Goal: Transaction & Acquisition: Purchase product/service

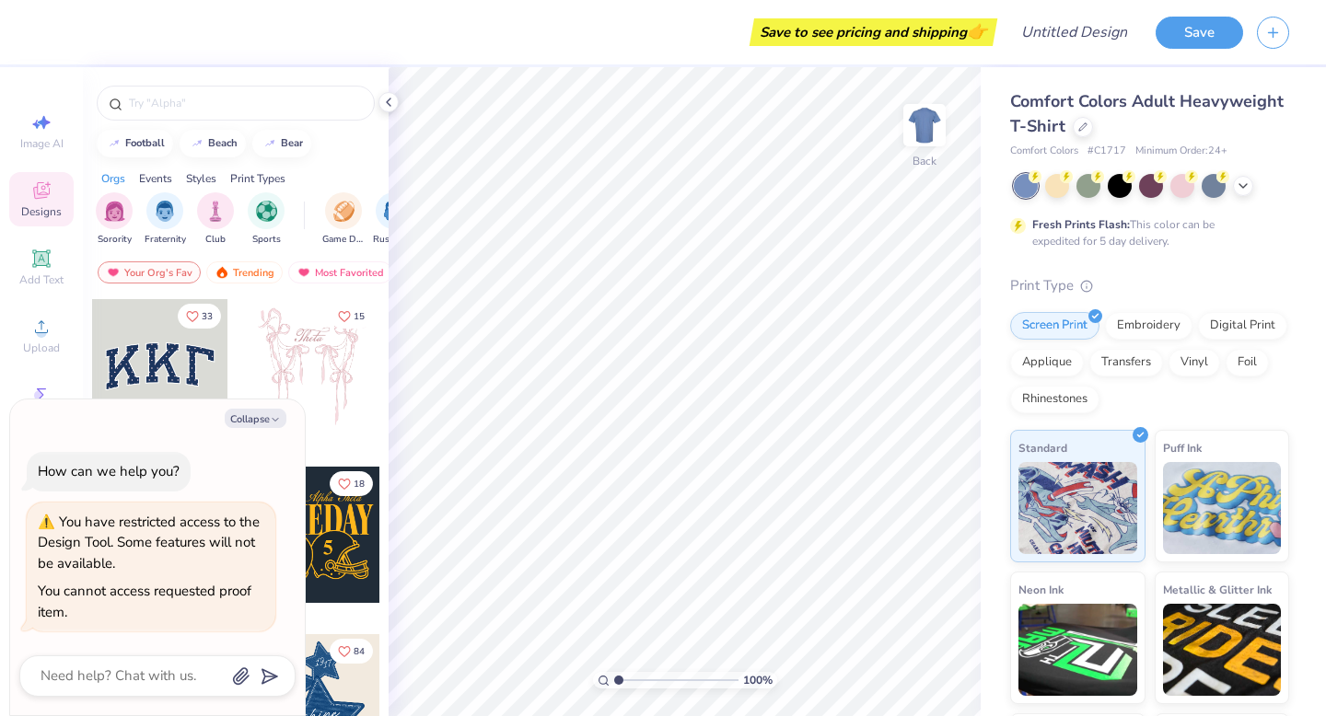
type textarea "x"
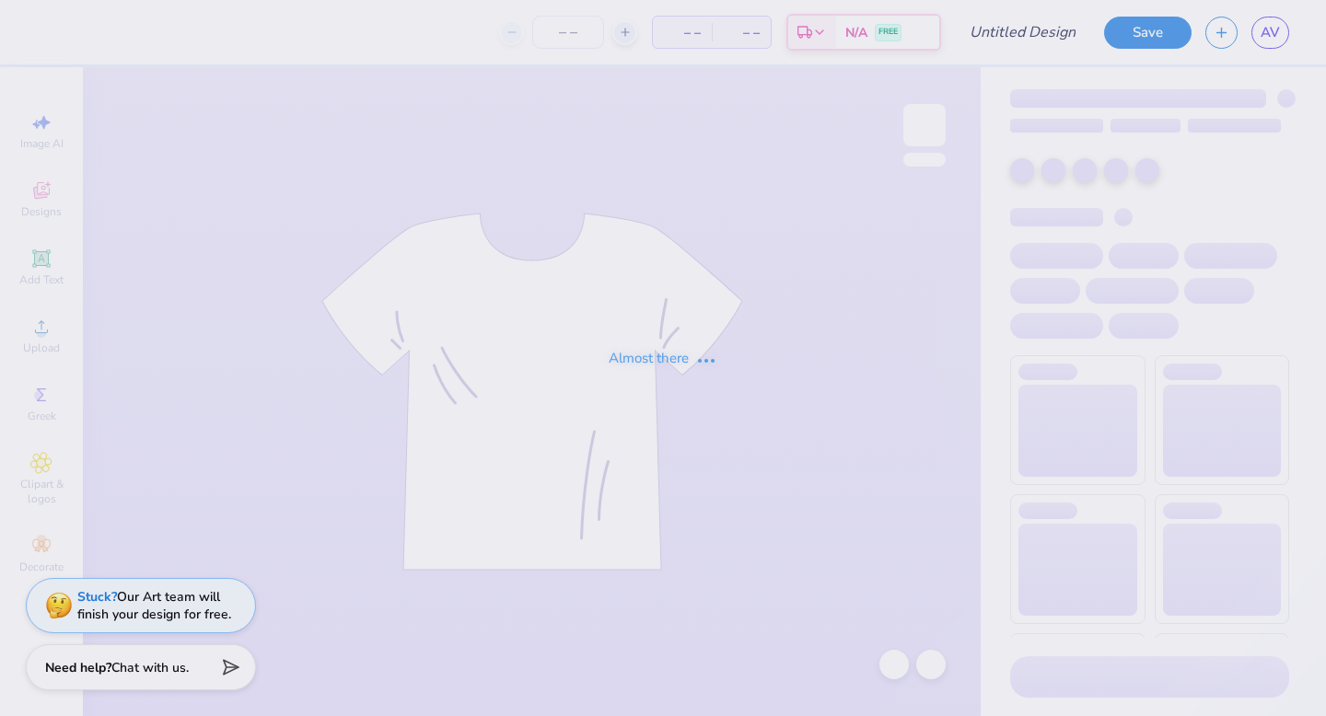
type input "with love, alpha chi"
type input "75"
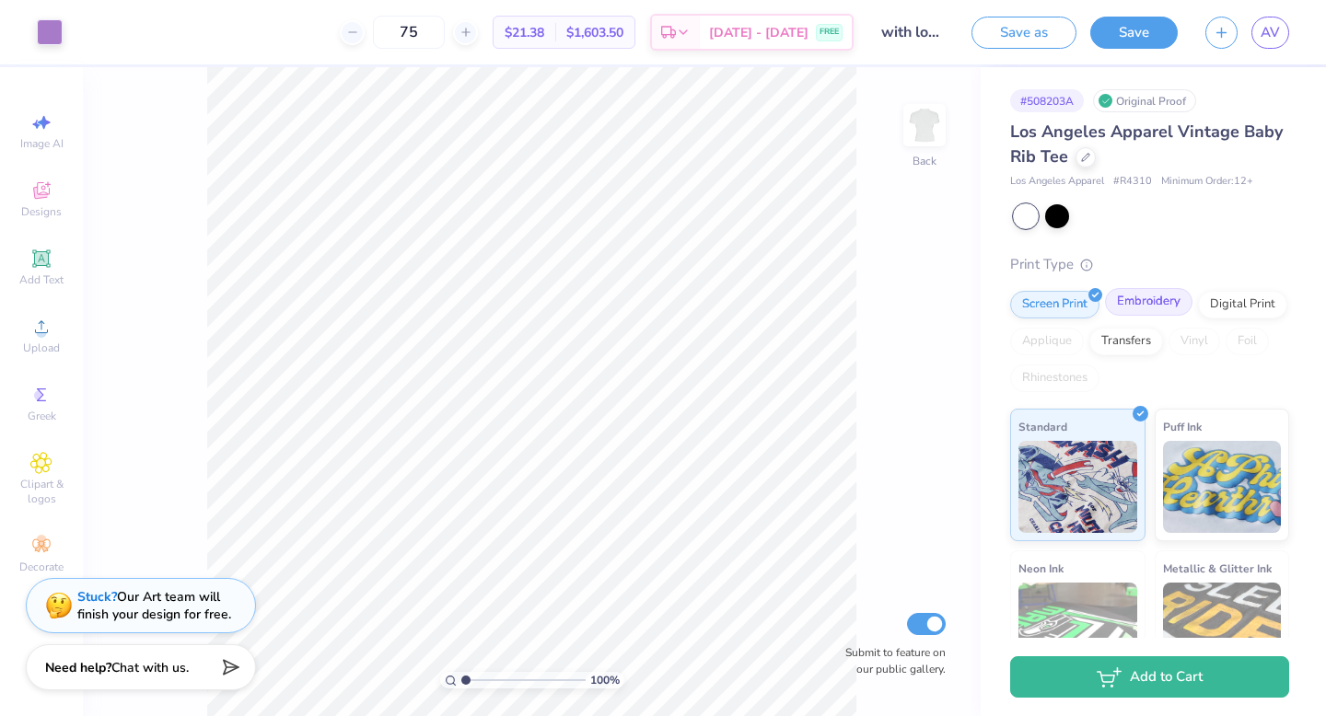
click at [1160, 307] on div "Embroidery" at bounding box center [1148, 302] width 87 height 28
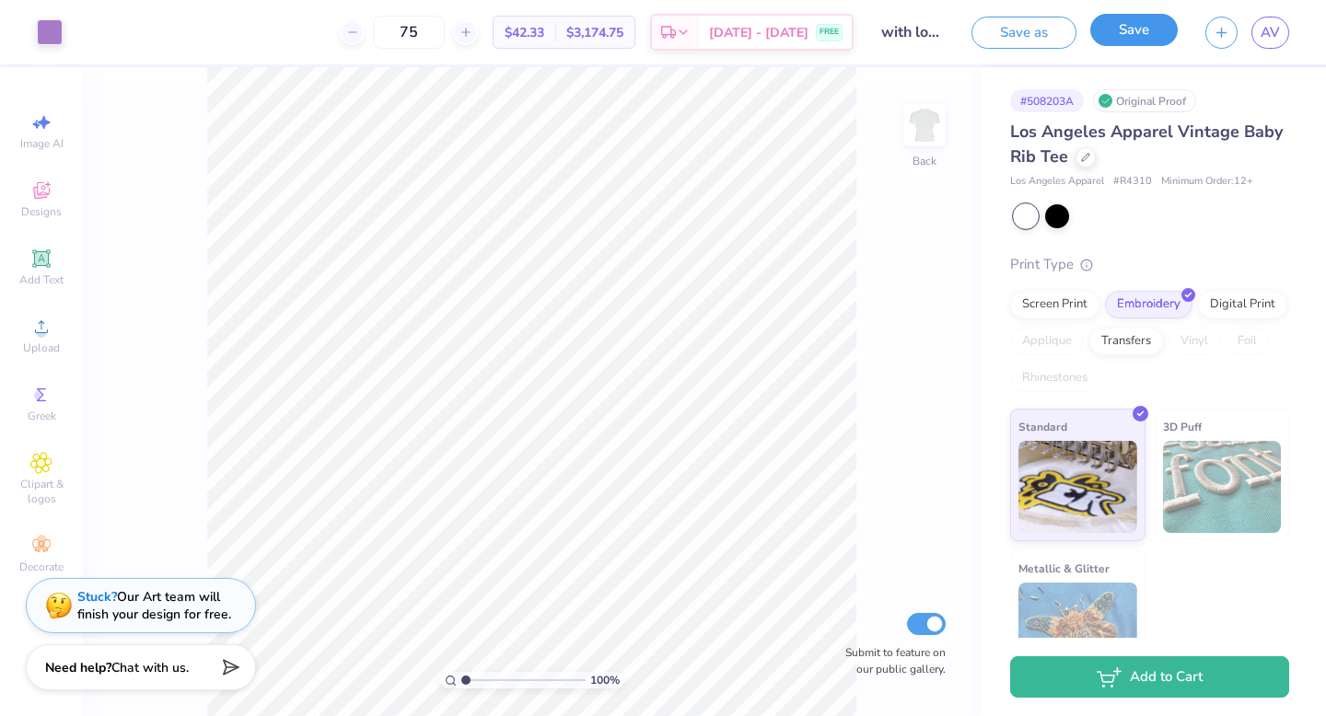
click at [1131, 35] on button "Save" at bounding box center [1133, 30] width 87 height 32
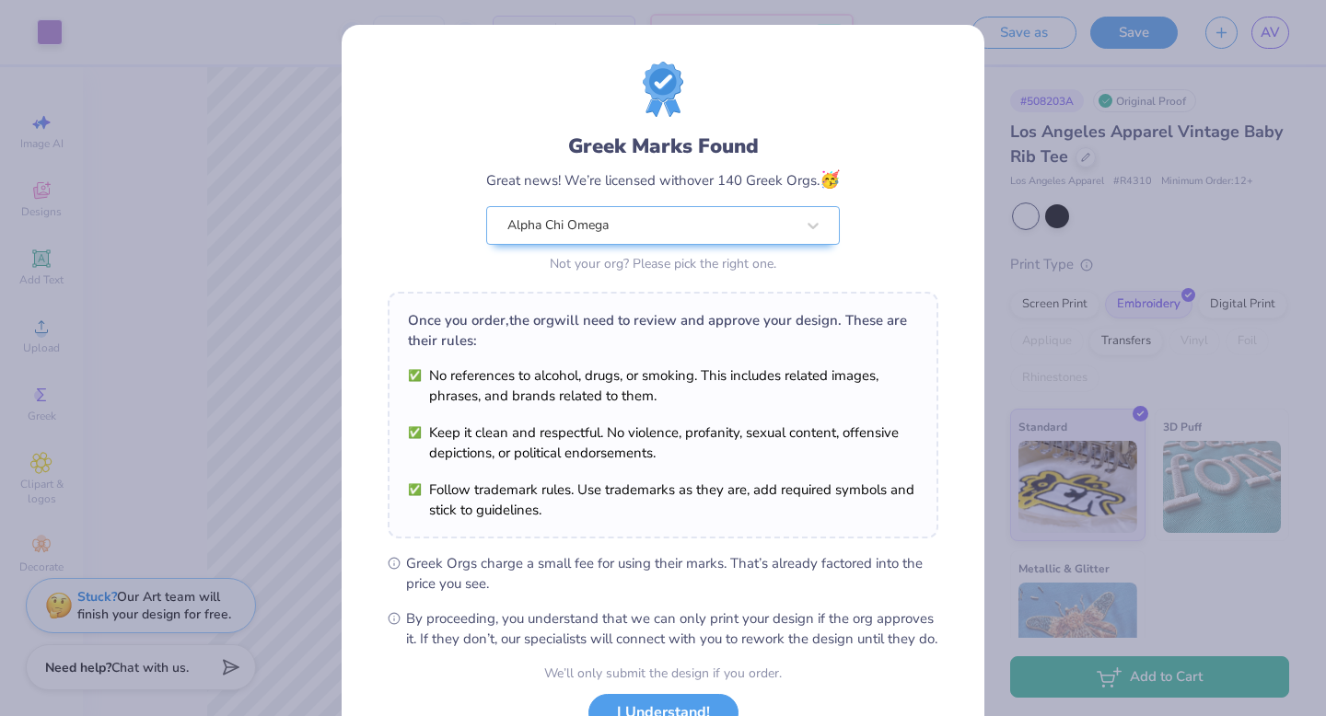
scroll to position [145, 0]
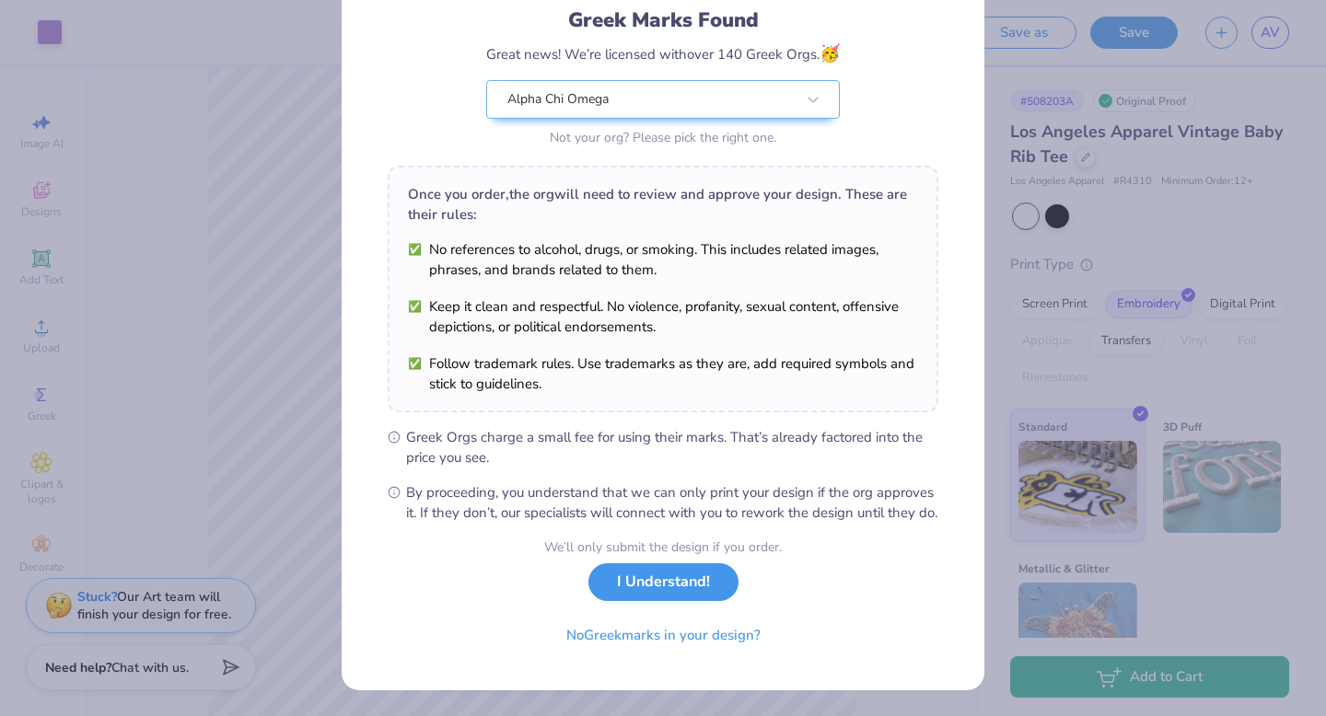
click at [636, 594] on button "I Understand!" at bounding box center [663, 582] width 150 height 38
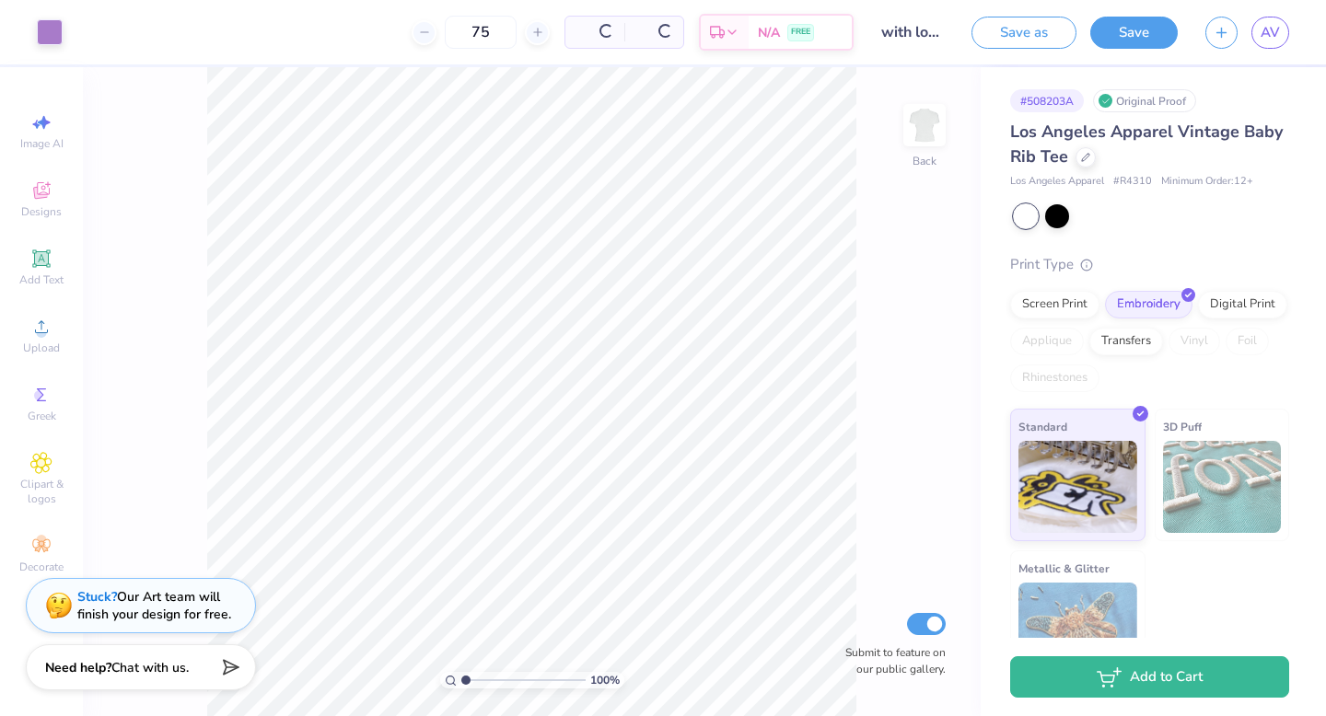
scroll to position [0, 0]
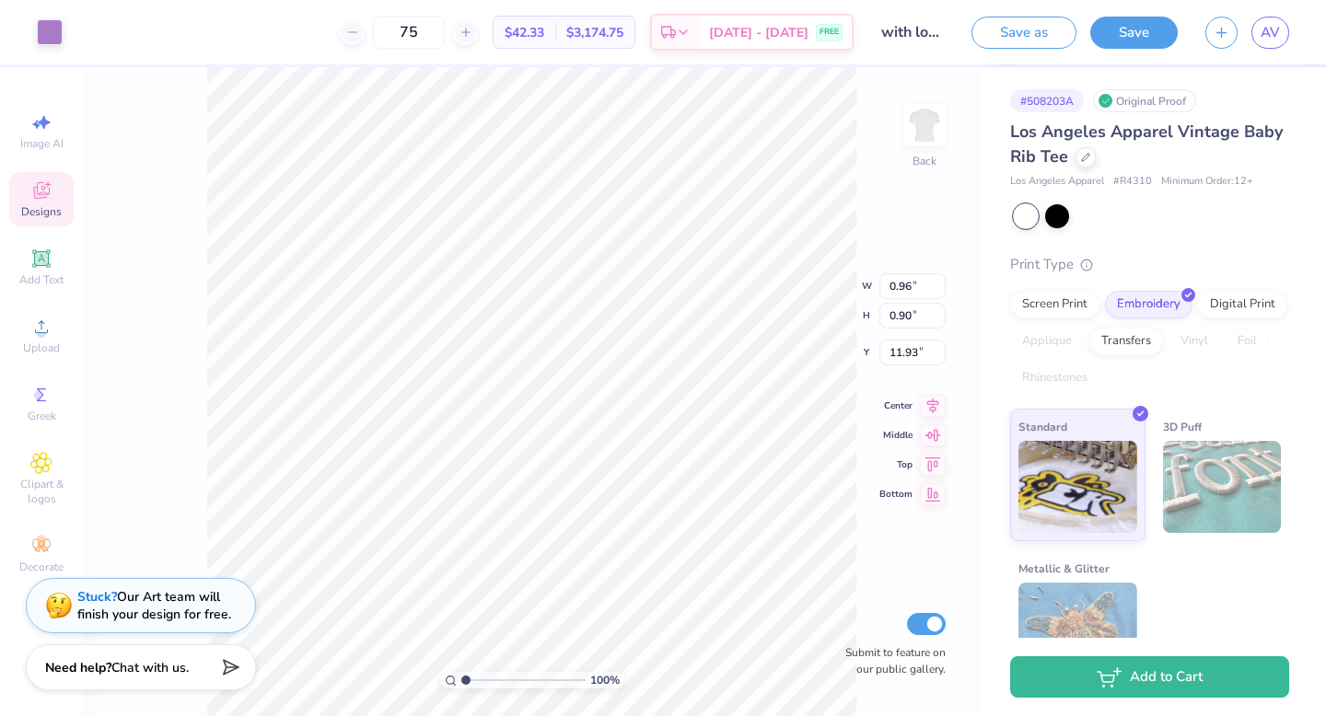
type input "11.94"
type input "6.85"
type input "0.81"
type input "0.79"
type input "12.02"
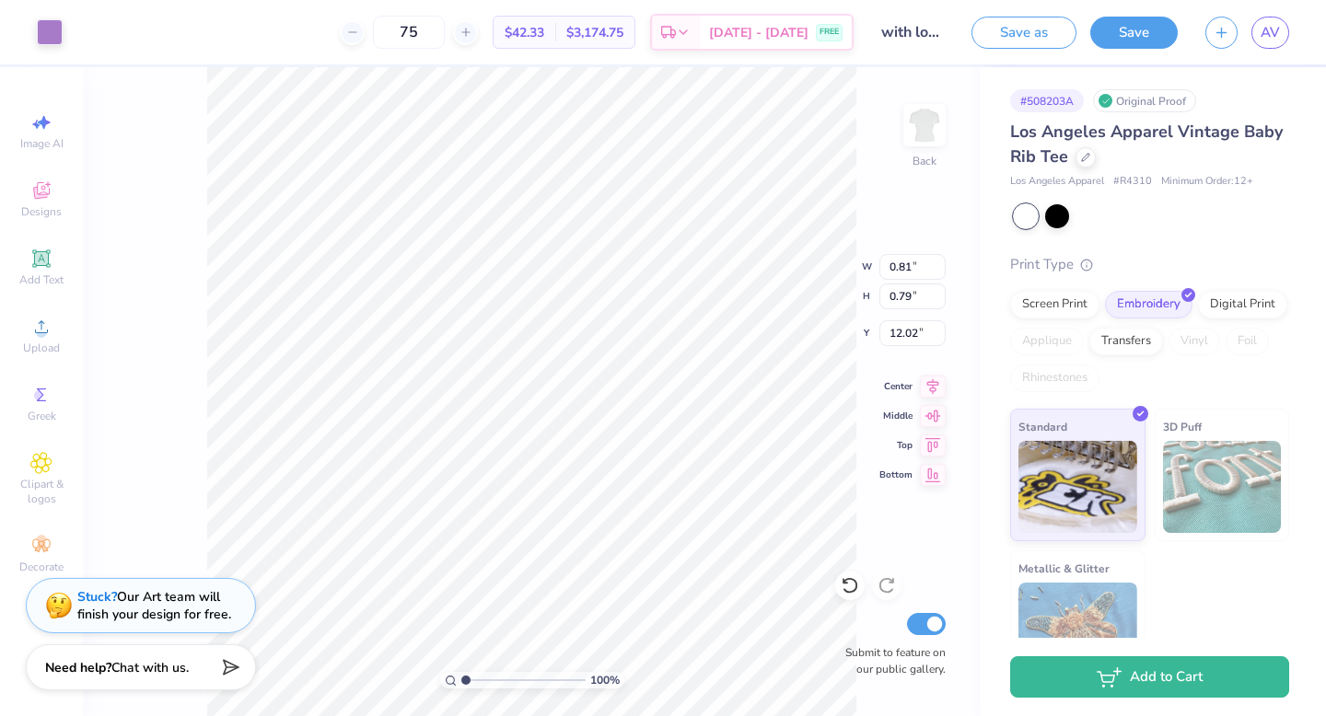
type input "0.96"
type input "0.90"
type input "3.00"
click at [39, 248] on icon at bounding box center [41, 259] width 22 height 22
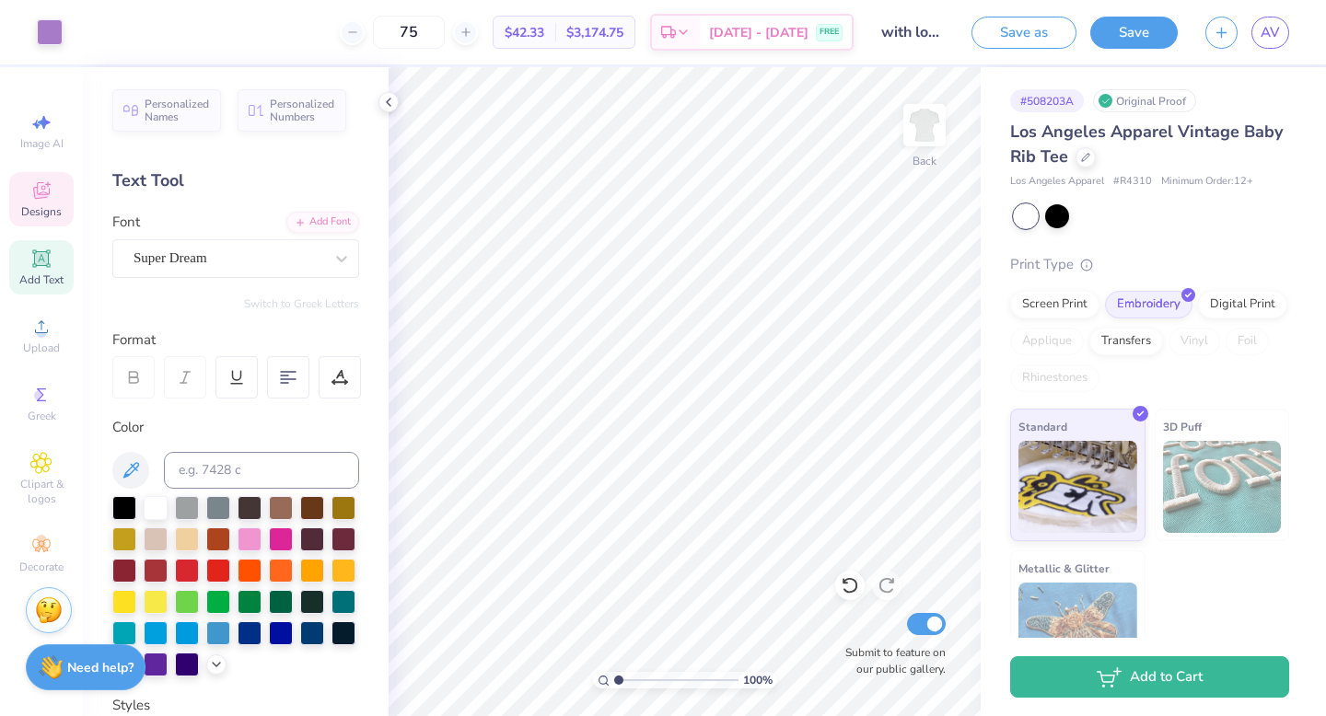
click at [34, 215] on span "Designs" at bounding box center [41, 211] width 41 height 15
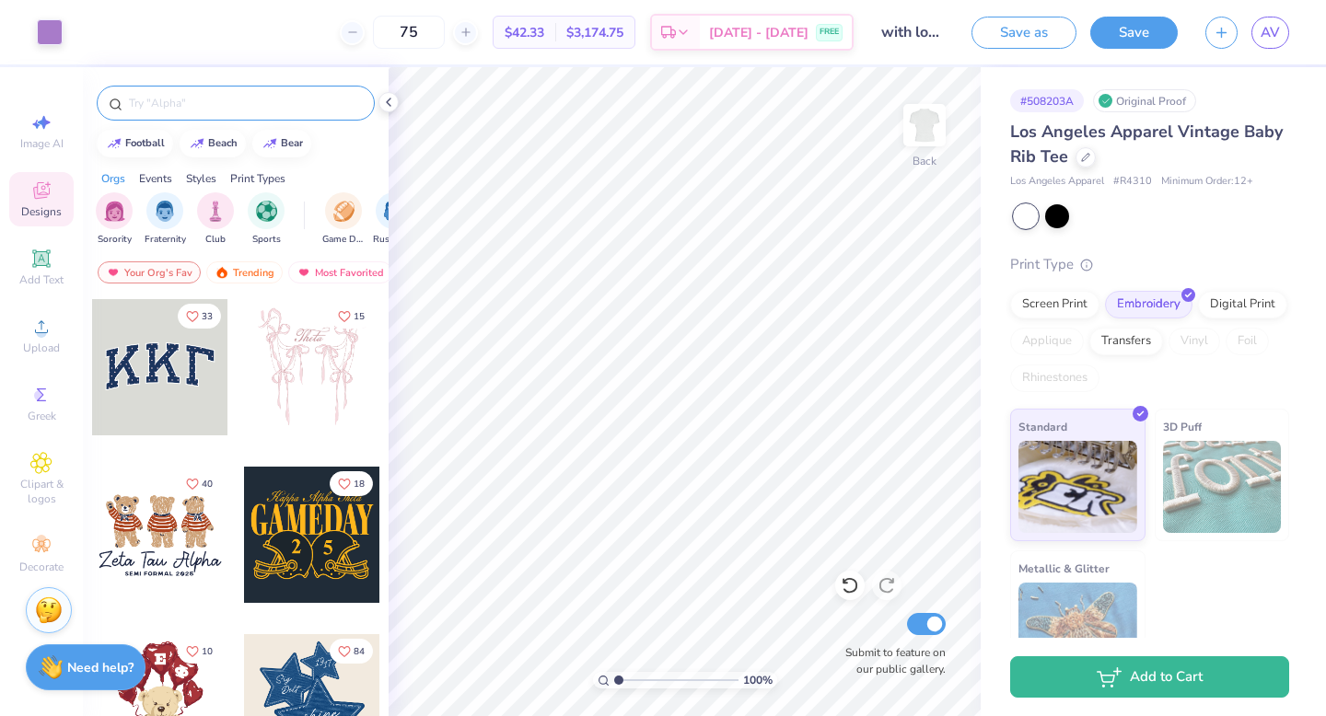
click at [236, 98] on input "text" at bounding box center [245, 103] width 236 height 18
type input "cursive"
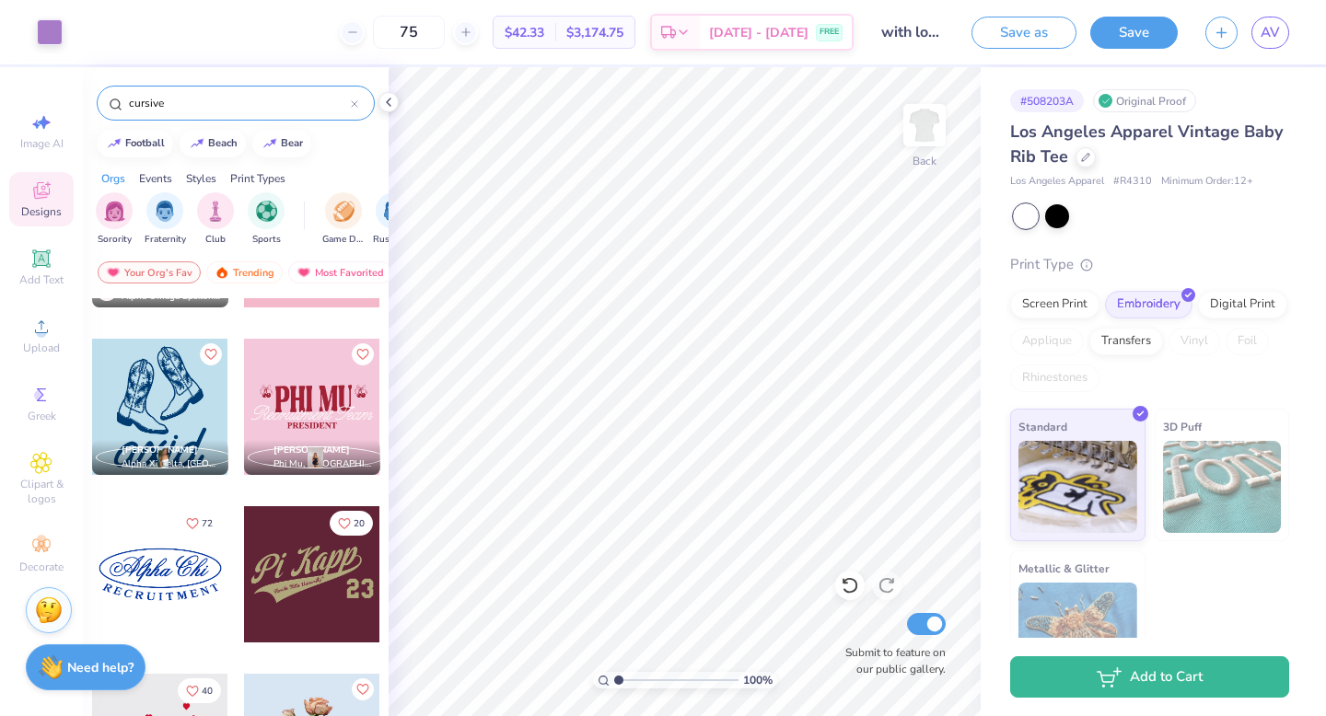
scroll to position [2702, 0]
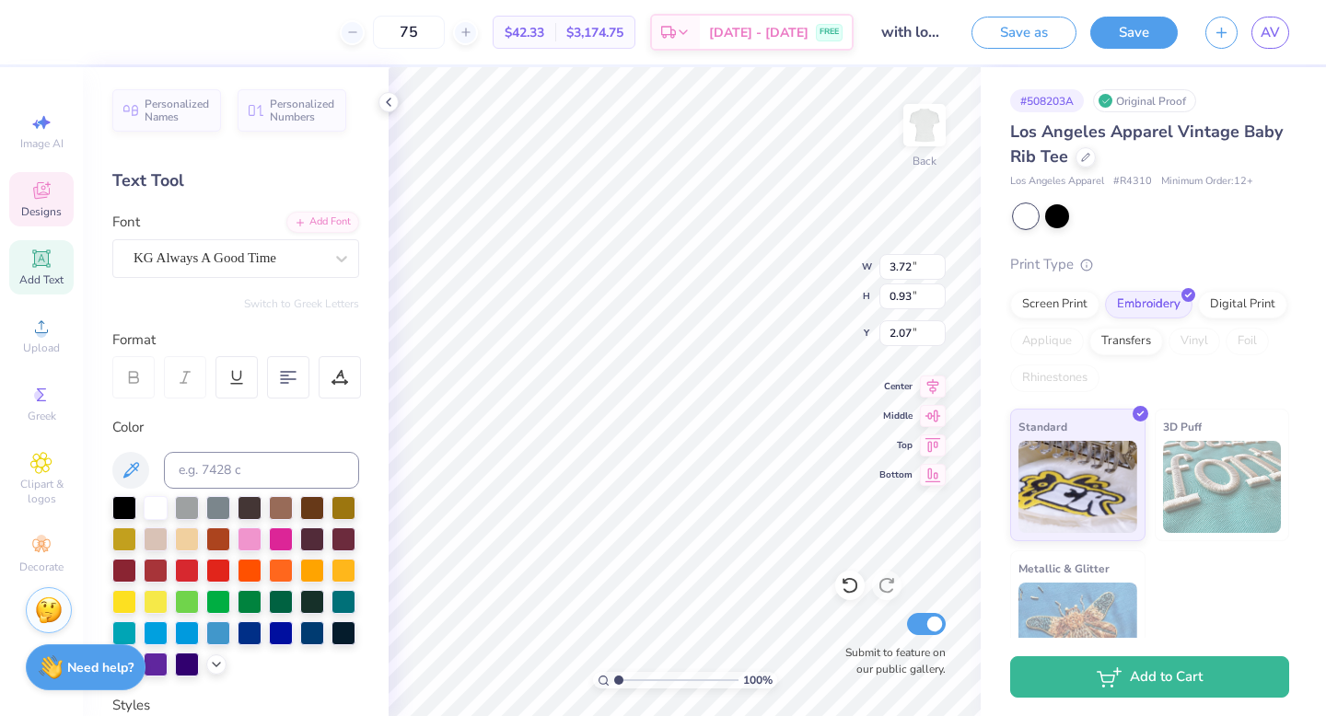
type input "5.77"
type input "2.06"
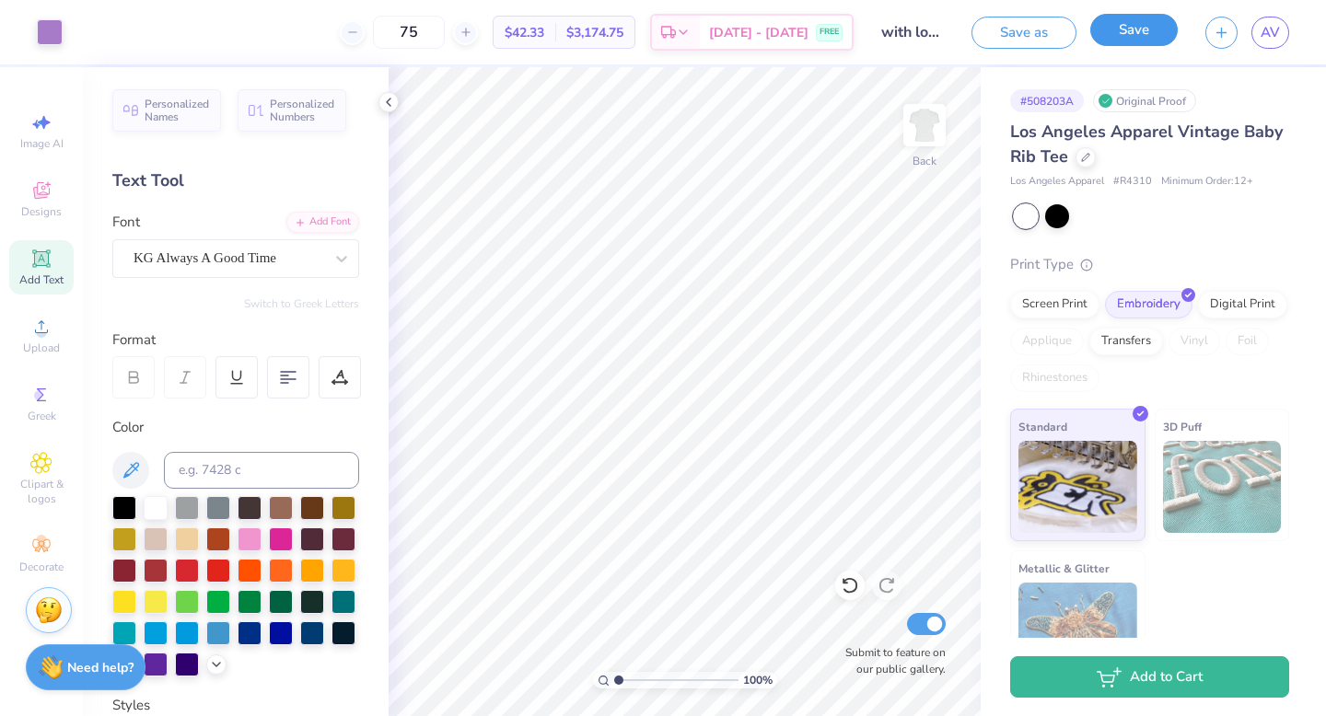
click at [1132, 34] on button "Save" at bounding box center [1133, 30] width 87 height 32
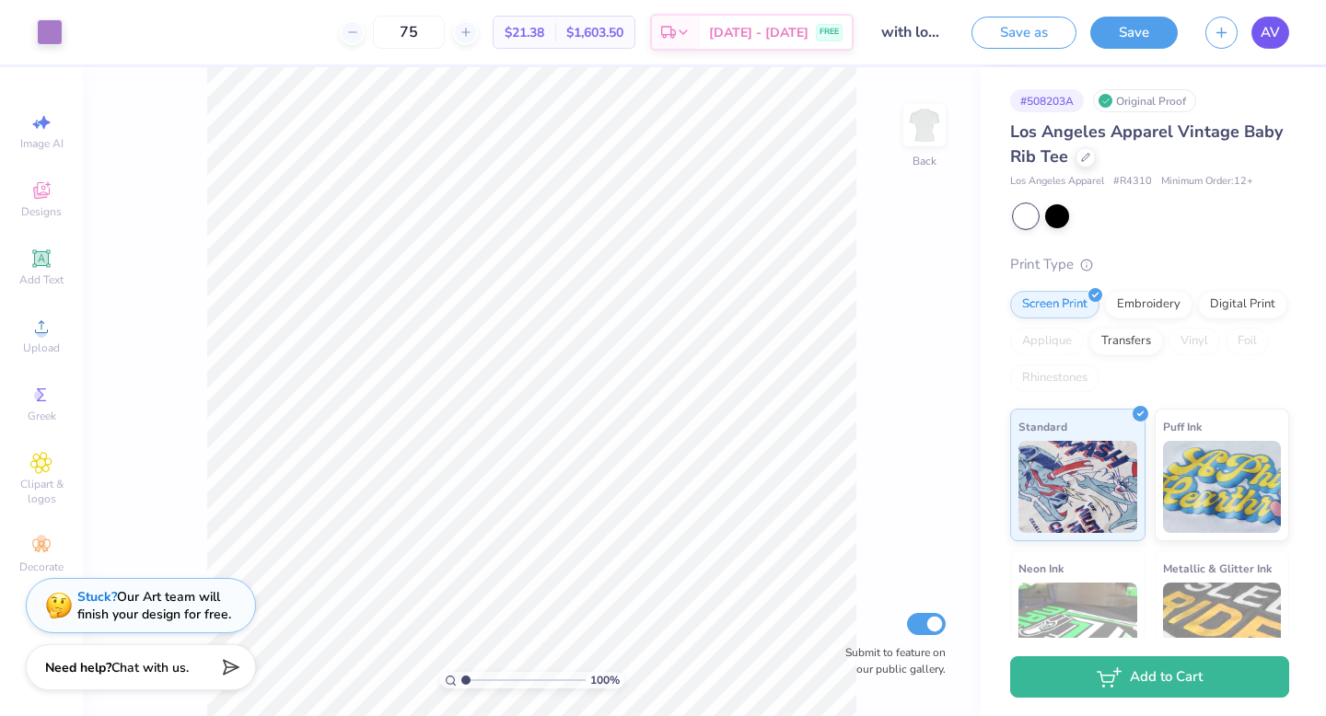
click at [1262, 35] on span "AV" at bounding box center [1269, 32] width 19 height 21
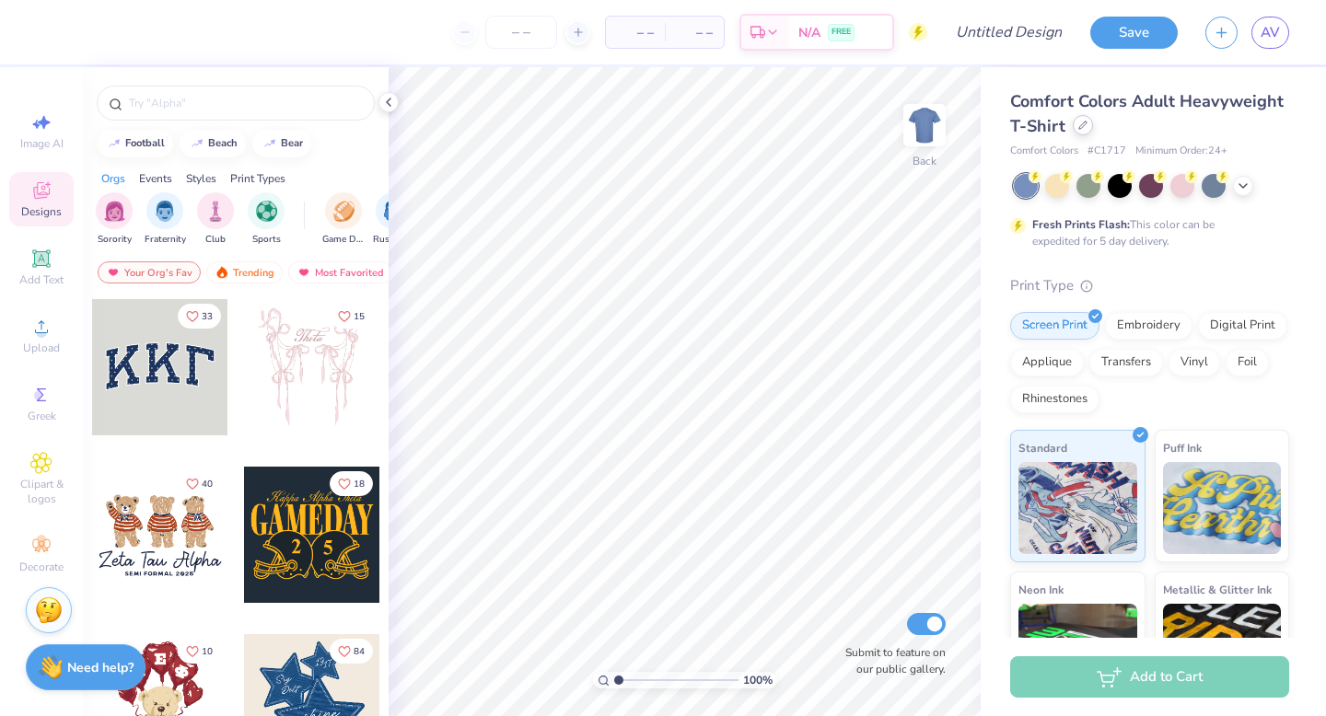
click at [1074, 127] on div at bounding box center [1083, 125] width 20 height 20
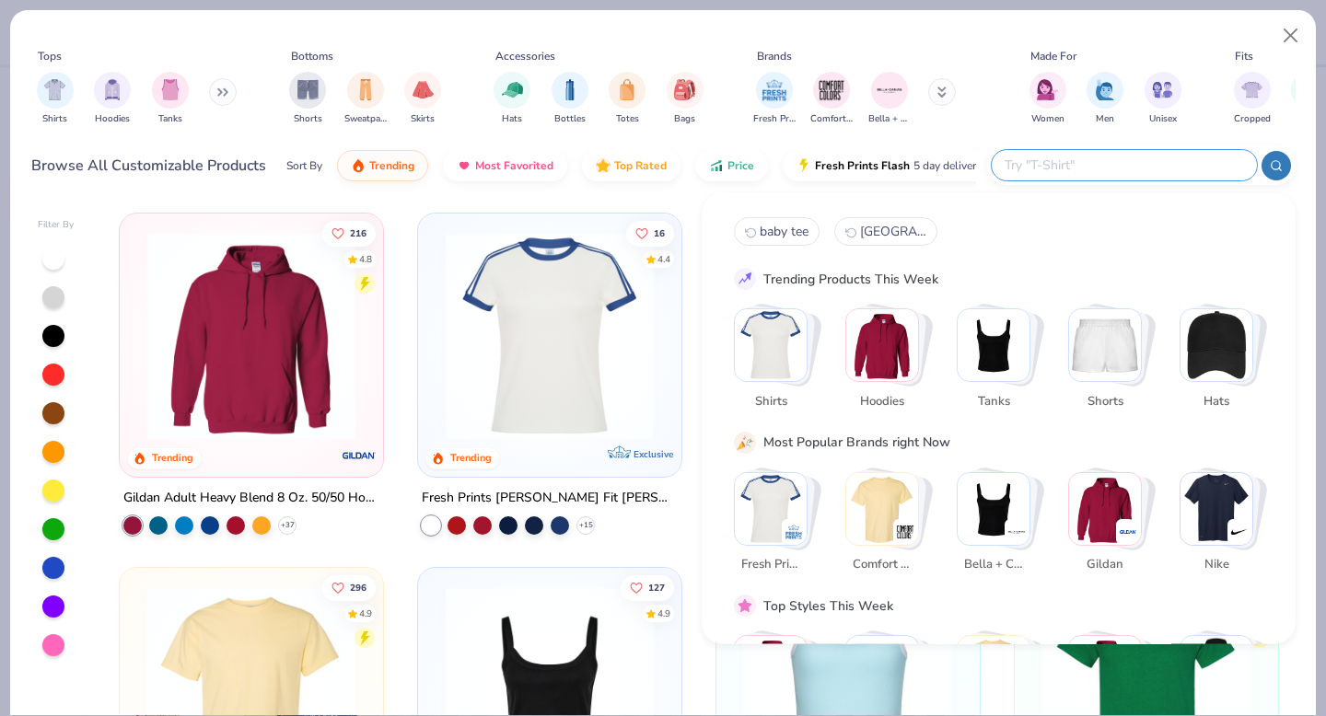
click at [1156, 172] on input "text" at bounding box center [1123, 165] width 241 height 21
type input "baby tee"
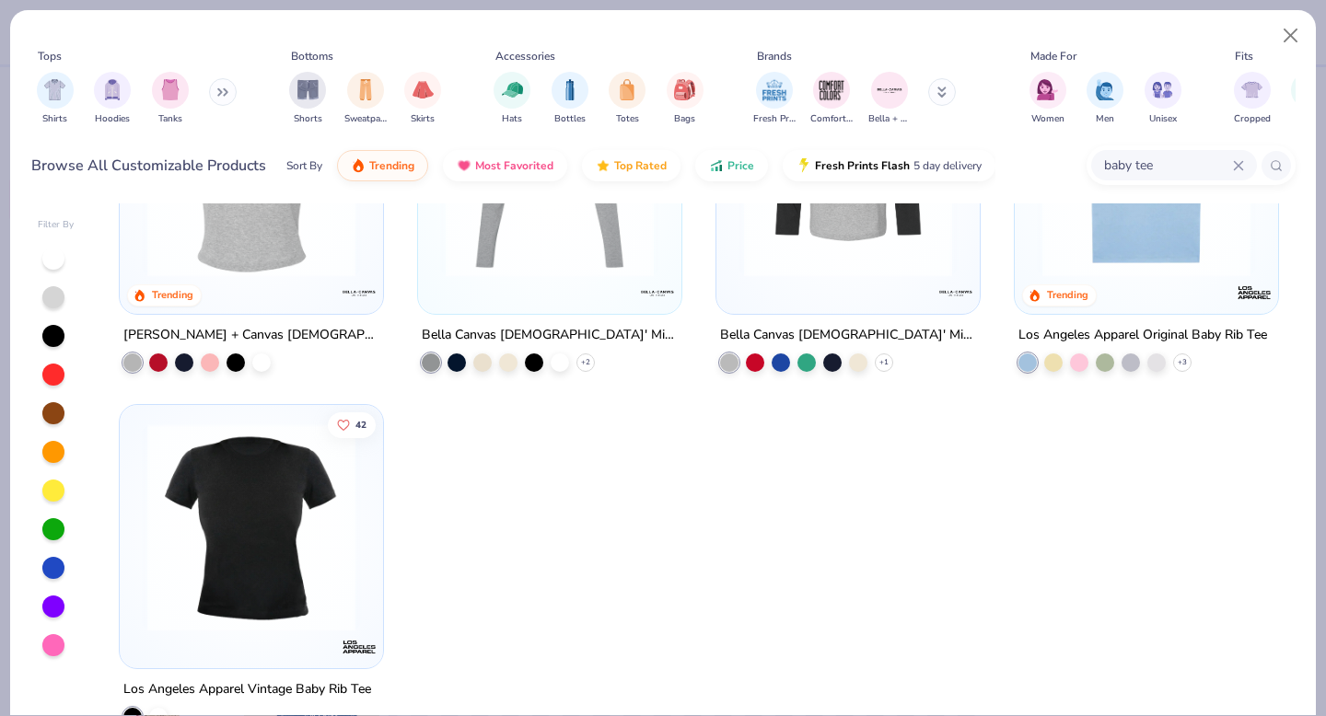
scroll to position [192, 0]
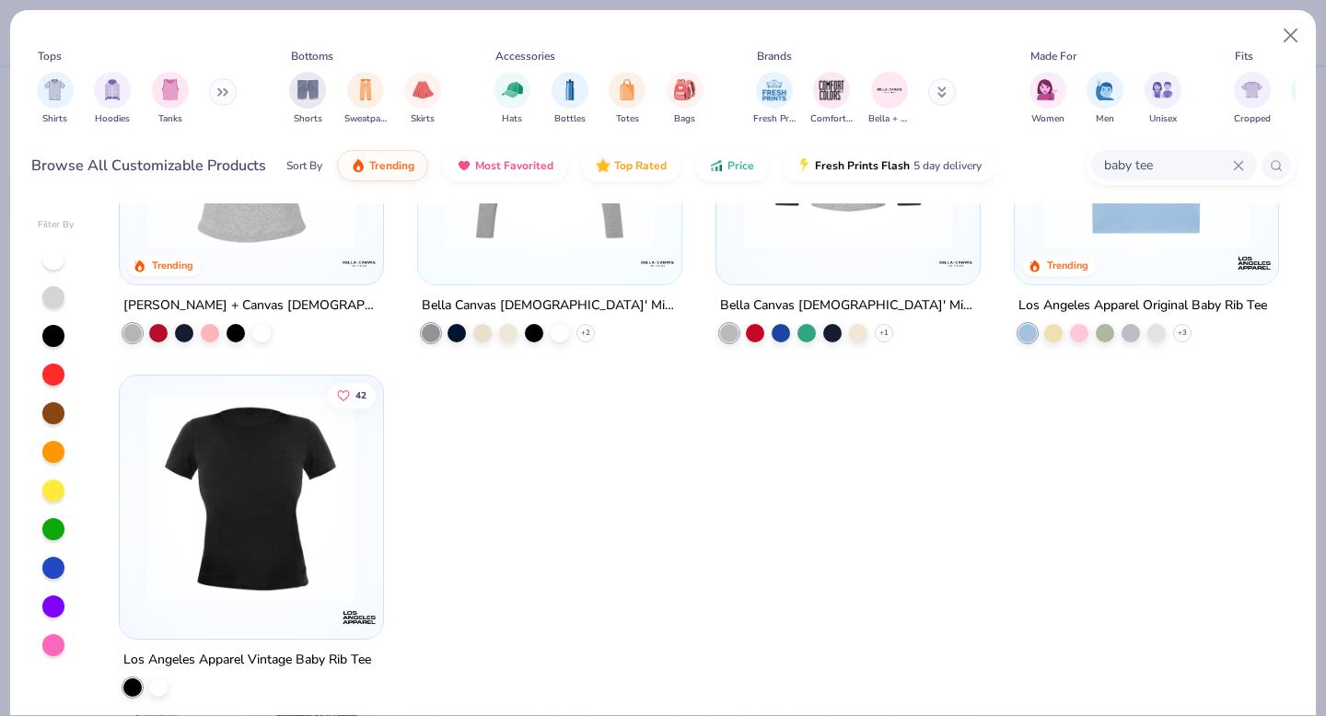
click at [283, 437] on img at bounding box center [251, 498] width 226 height 208
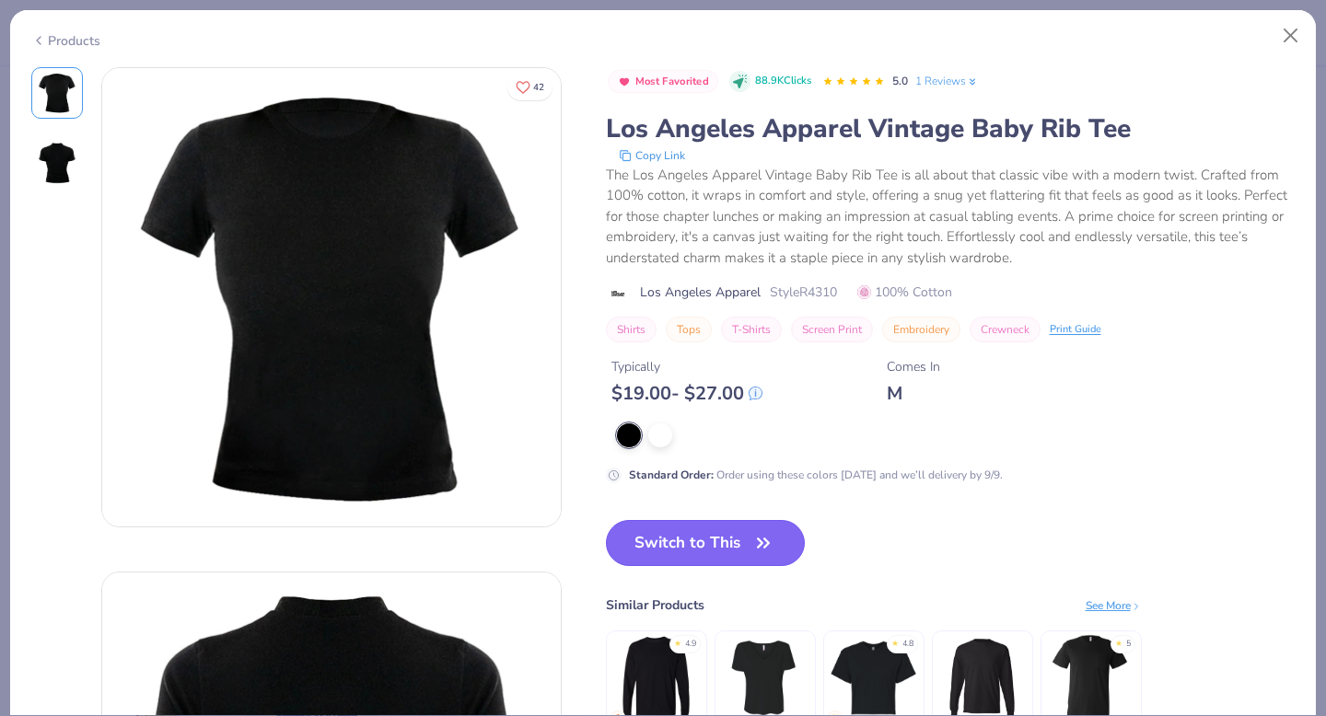
click at [702, 536] on button "Switch to This" at bounding box center [706, 543] width 200 height 46
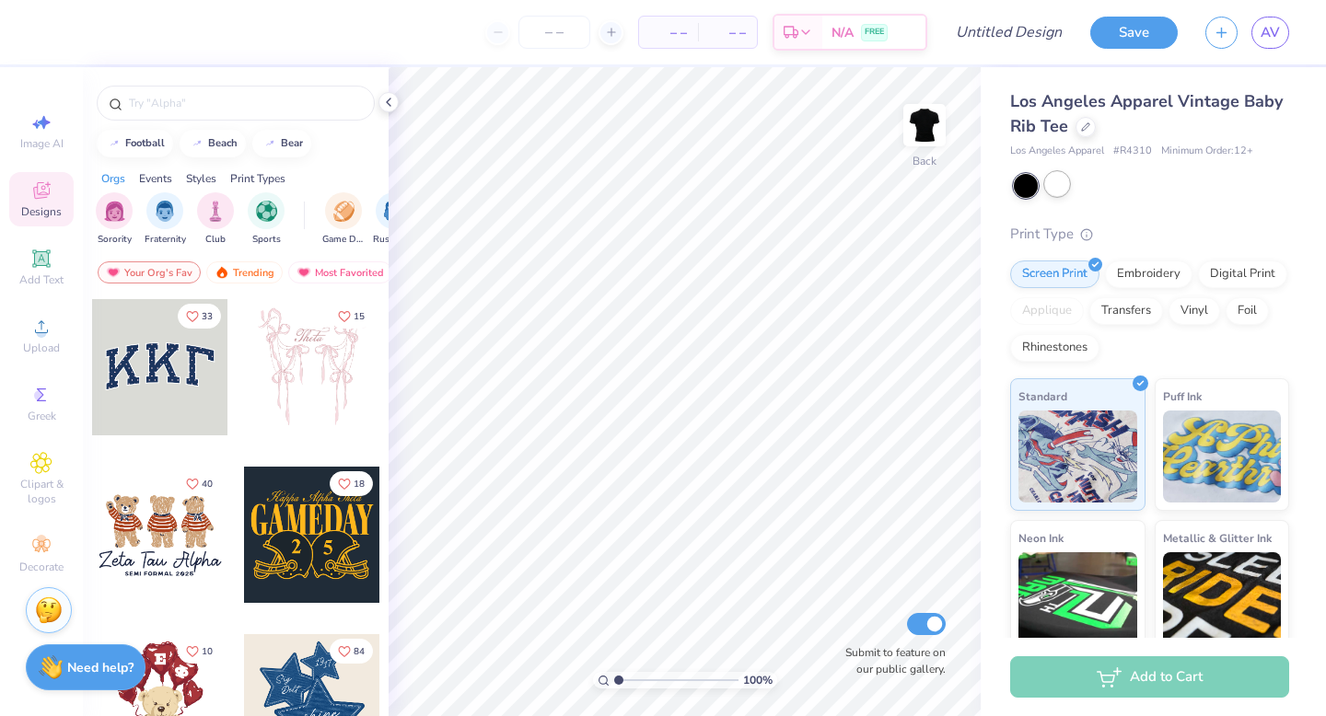
click at [1051, 185] on div at bounding box center [1057, 184] width 24 height 24
click at [1154, 275] on div "Embroidery" at bounding box center [1148, 272] width 87 height 28
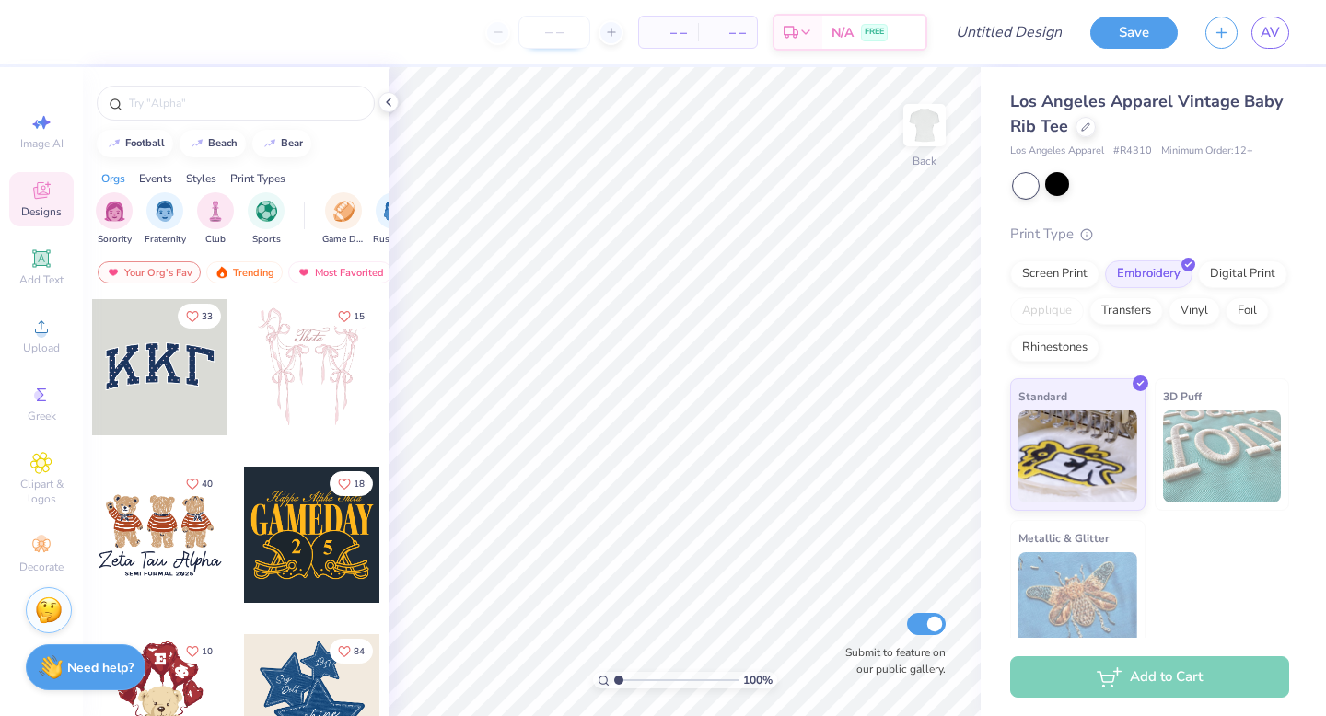
click at [554, 32] on input "number" at bounding box center [554, 32] width 72 height 33
type input "12"
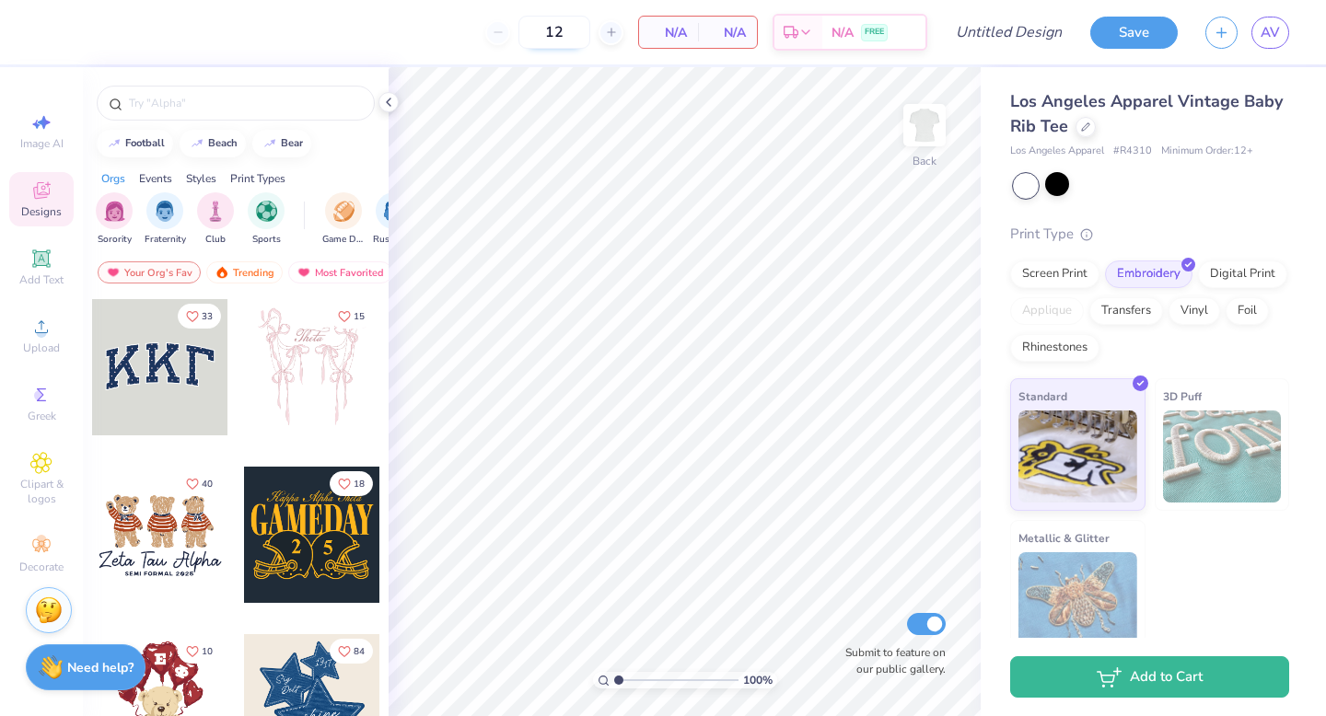
click at [566, 46] on input "12" at bounding box center [554, 32] width 72 height 33
click at [566, 45] on input "12" at bounding box center [554, 32] width 72 height 33
click at [564, 35] on input "12" at bounding box center [554, 32] width 72 height 33
drag, startPoint x: 561, startPoint y: 35, endPoint x: 518, endPoint y: 32, distance: 42.4
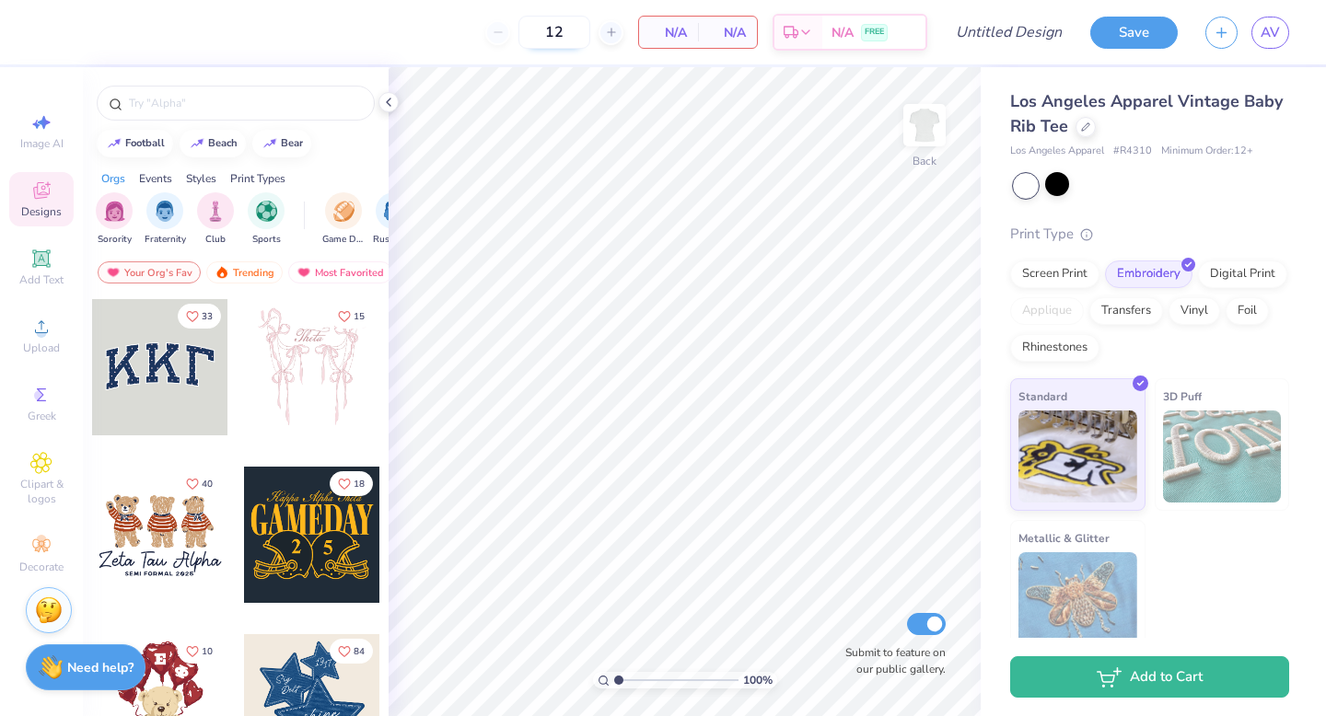
click at [518, 32] on input "12" at bounding box center [554, 32] width 72 height 33
type input "12"
click at [1084, 130] on div at bounding box center [1085, 125] width 20 height 20
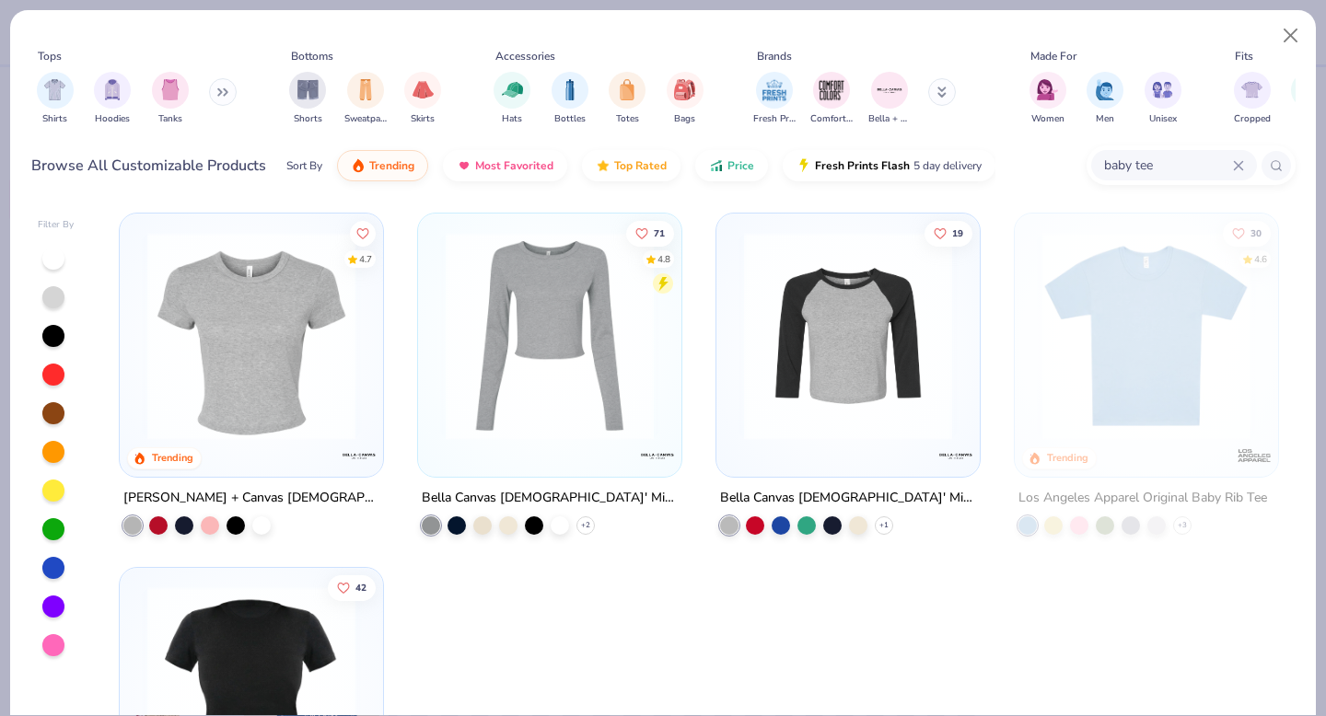
click at [1151, 158] on input "baby tee" at bounding box center [1167, 165] width 131 height 21
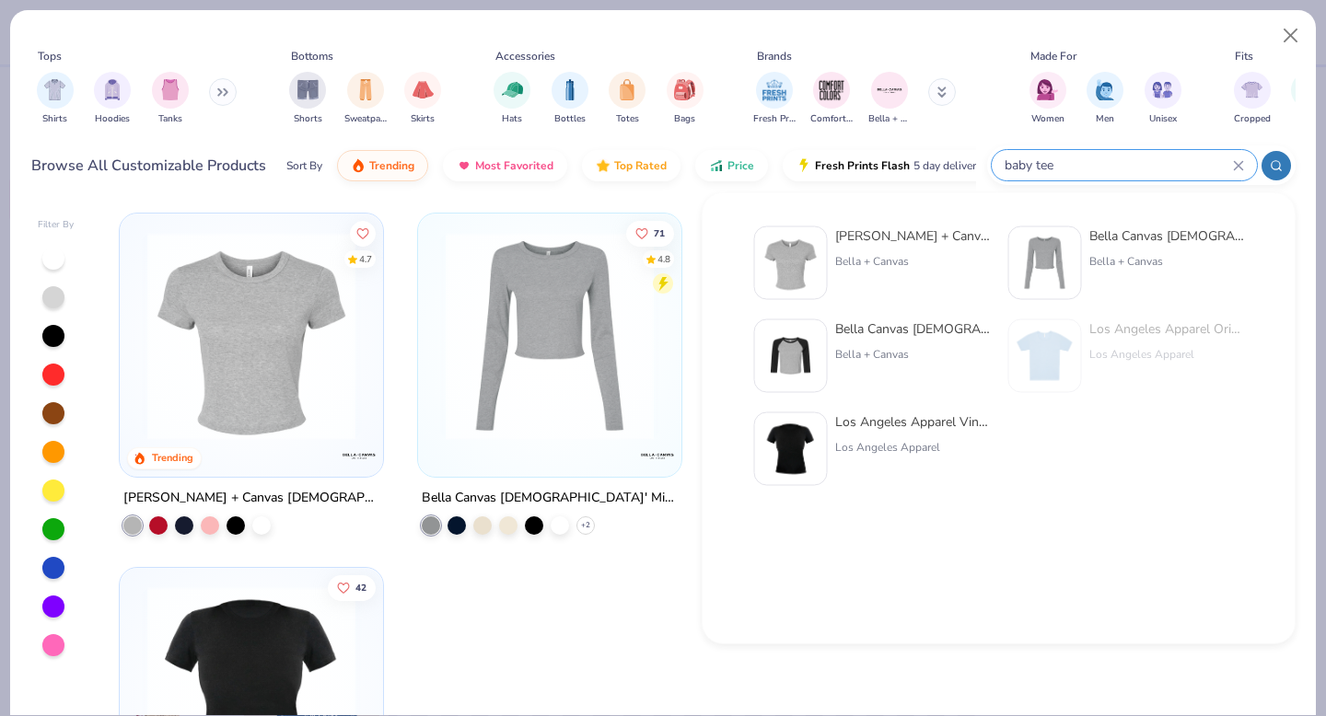
click at [1151, 158] on input "baby tee" at bounding box center [1118, 165] width 230 height 21
drag, startPoint x: 1137, startPoint y: 160, endPoint x: 949, endPoint y: 157, distance: 187.9
click at [949, 157] on div "Browse All Customizable Products Sort By Trending Most Favorited Top Rated Pric…" at bounding box center [663, 166] width 1264 height 52
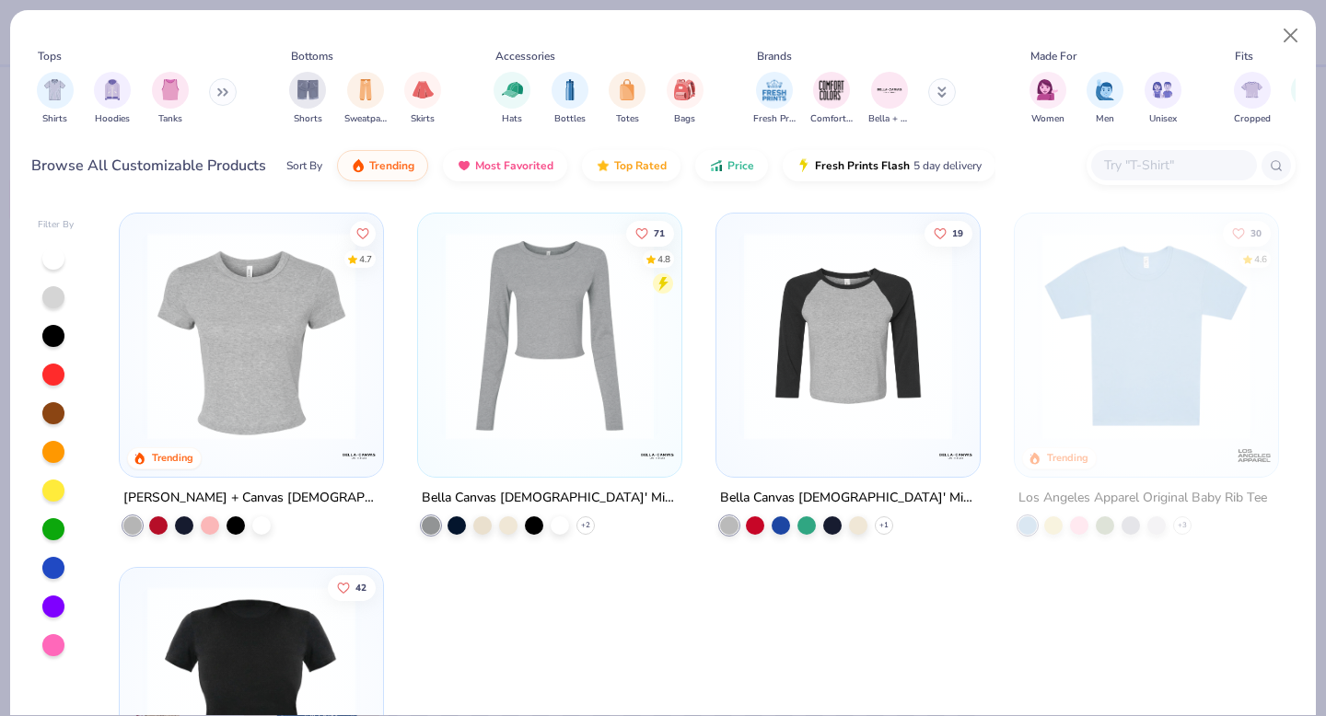
click at [1131, 168] on input "text" at bounding box center [1173, 165] width 142 height 21
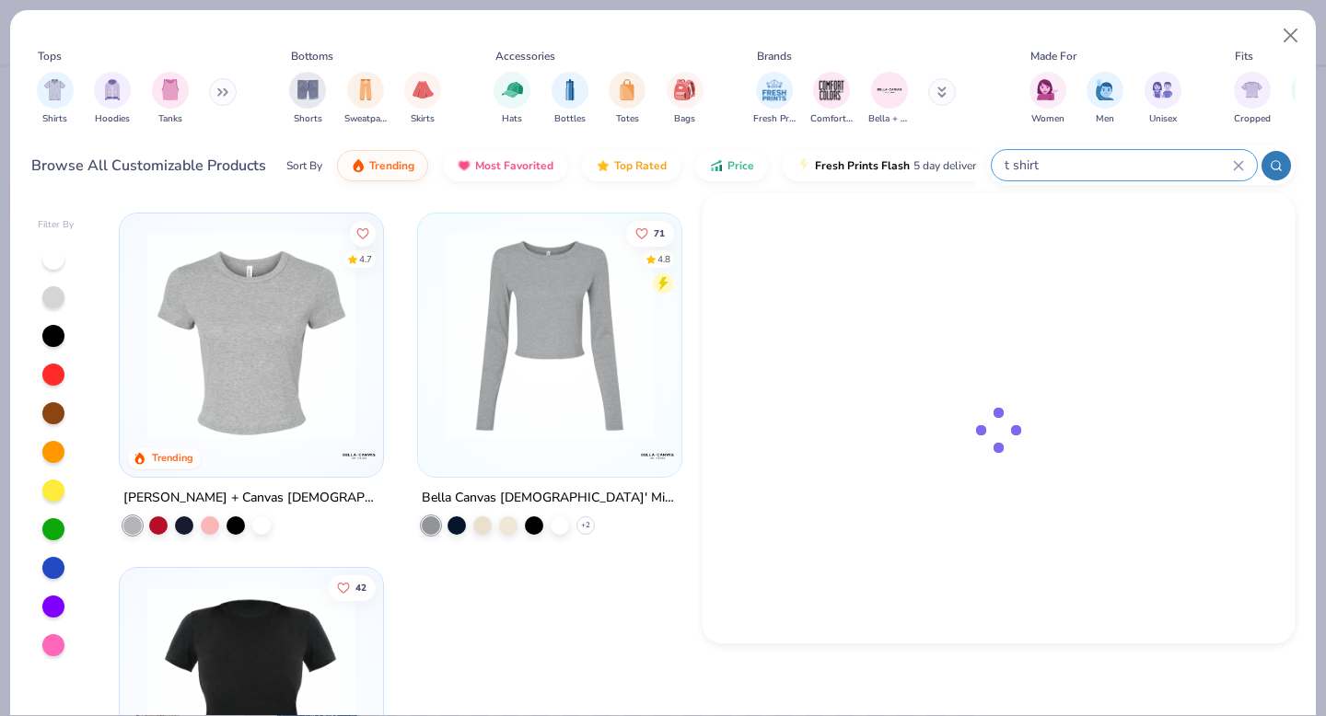
type input "t shirt"
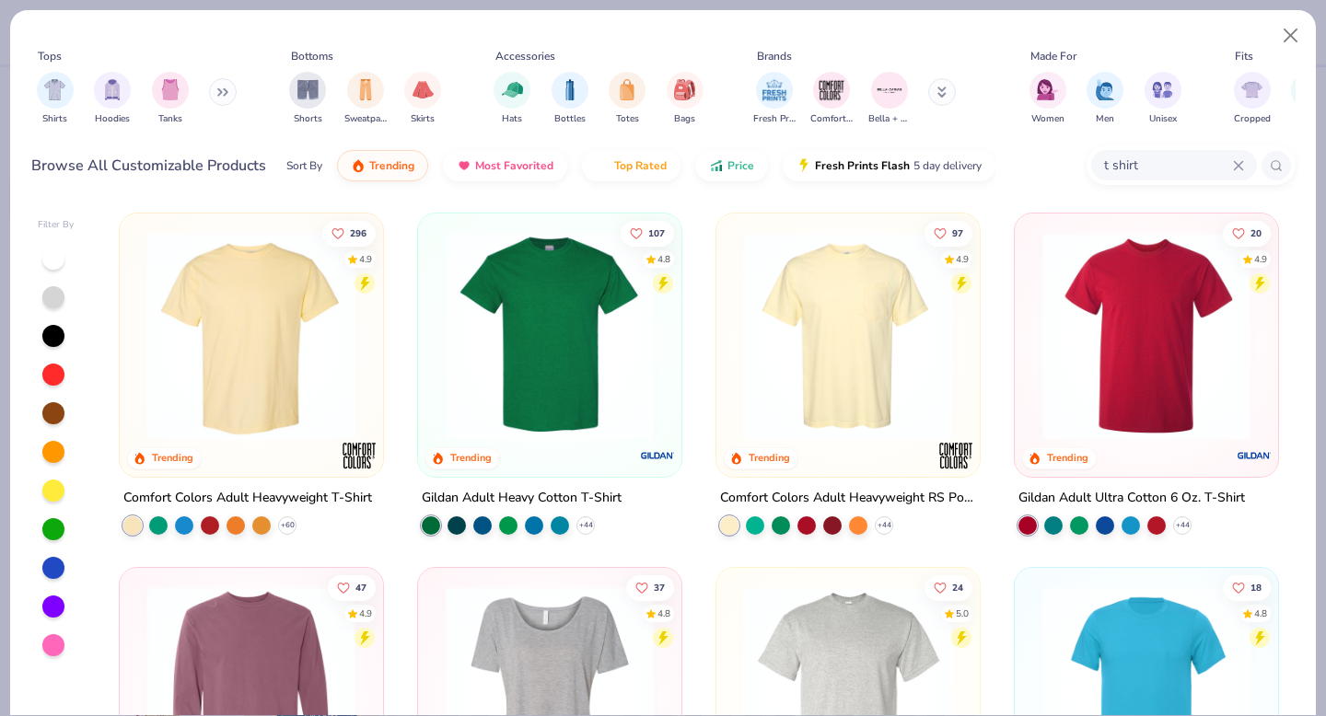
click at [275, 398] on img at bounding box center [251, 336] width 226 height 208
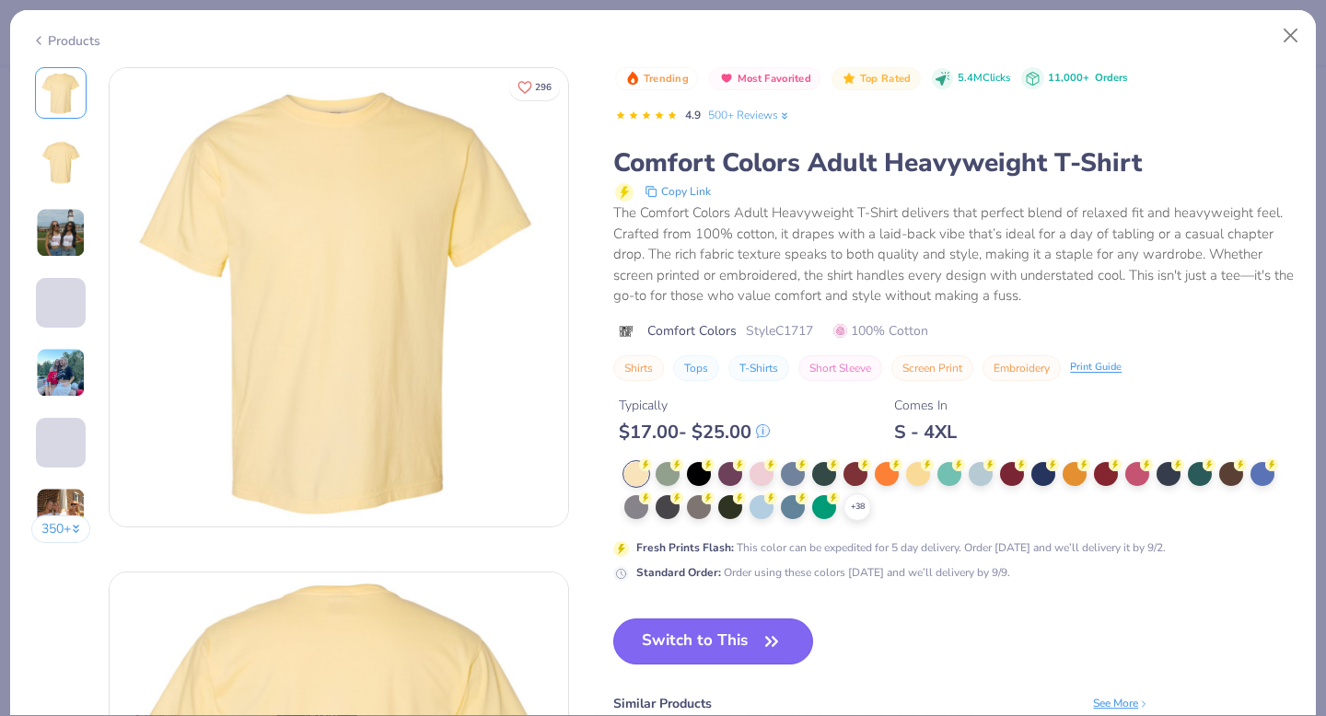
click at [708, 632] on button "Switch to This" at bounding box center [713, 642] width 200 height 46
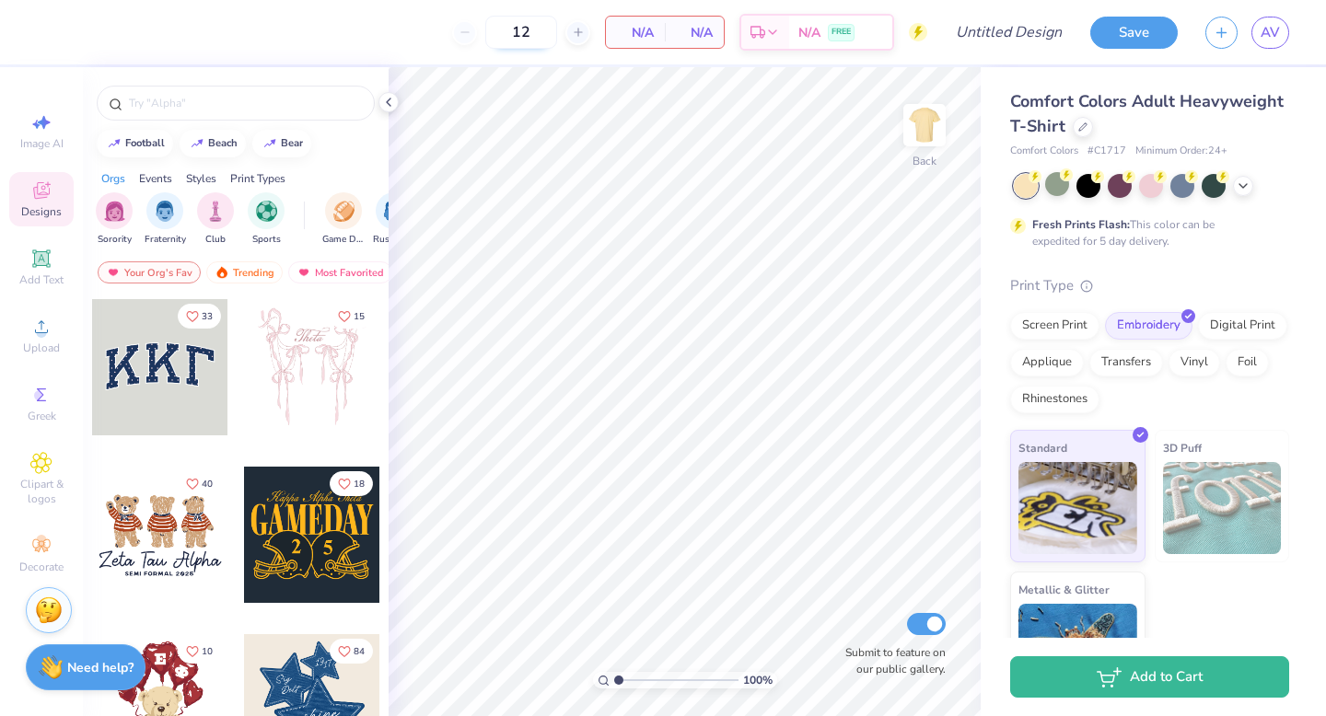
click at [524, 35] on input "12" at bounding box center [521, 32] width 72 height 33
